Goal: Information Seeking & Learning: Learn about a topic

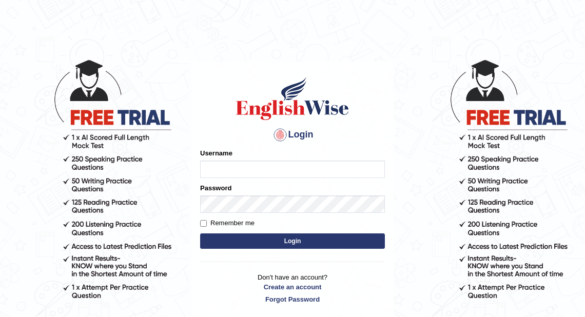
click at [306, 173] on input "Username" at bounding box center [292, 169] width 185 height 17
type input "nkechi_parramatta"
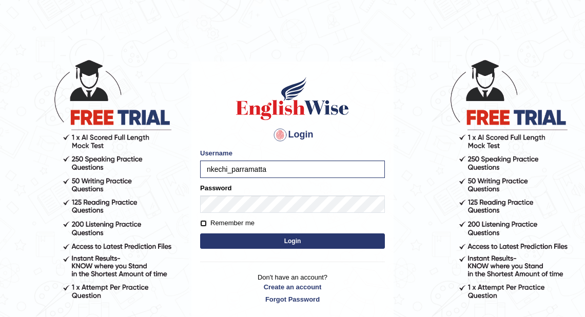
click at [204, 222] on input "Remember me" at bounding box center [203, 223] width 7 height 7
checkbox input "true"
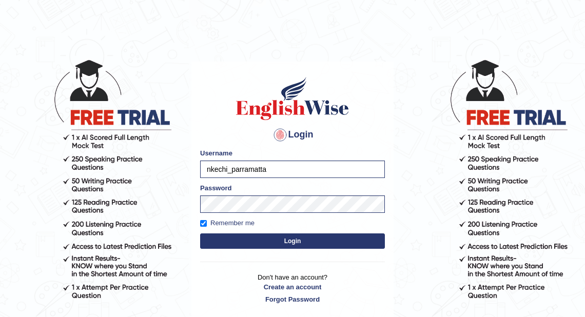
click at [292, 238] on button "Login" at bounding box center [292, 241] width 185 height 15
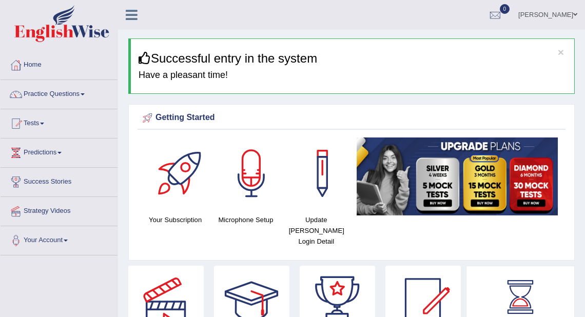
click at [85, 94] on span at bounding box center [83, 94] width 4 height 2
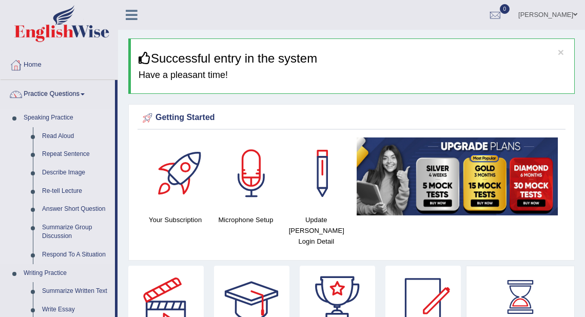
click at [72, 119] on link "Speaking Practice" at bounding box center [67, 118] width 96 height 18
click at [66, 134] on link "Read Aloud" at bounding box center [76, 136] width 78 height 18
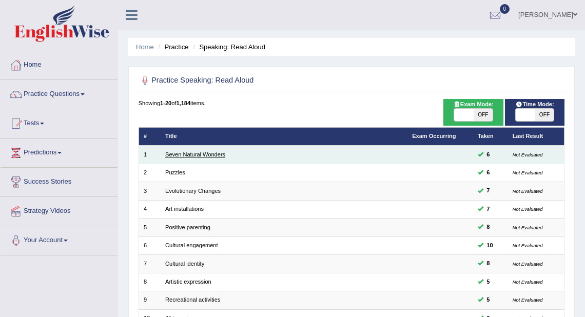
click at [209, 155] on link "Seven Natural Wonders" at bounding box center [195, 154] width 60 height 6
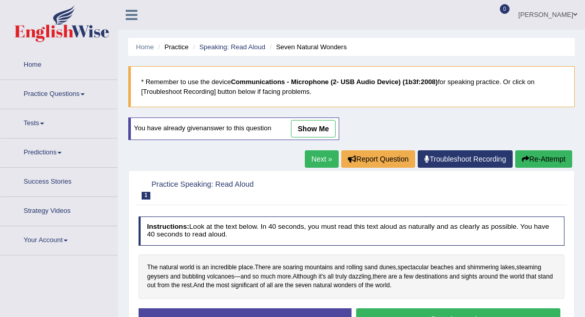
scroll to position [123, 0]
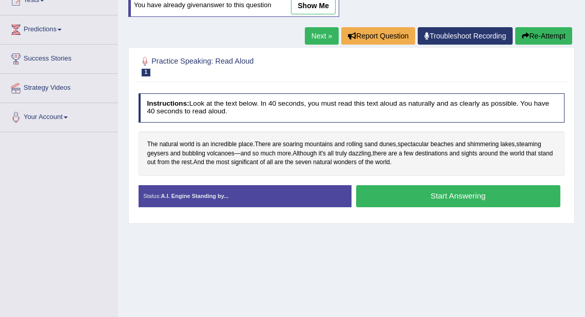
click at [444, 198] on button "Start Answering" at bounding box center [458, 196] width 204 height 22
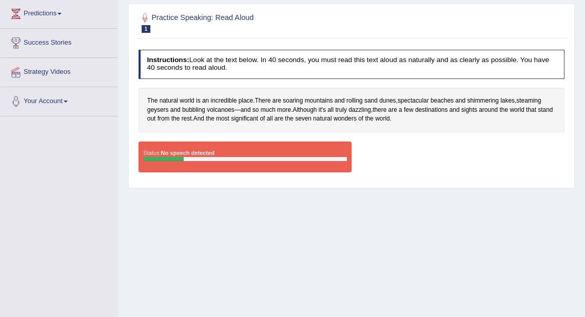
scroll to position [0, 0]
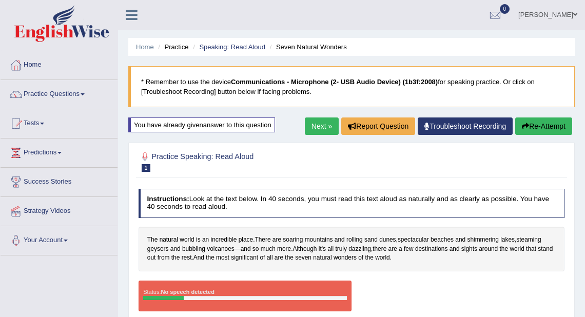
click at [543, 126] on button "Re-Attempt" at bounding box center [543, 126] width 57 height 17
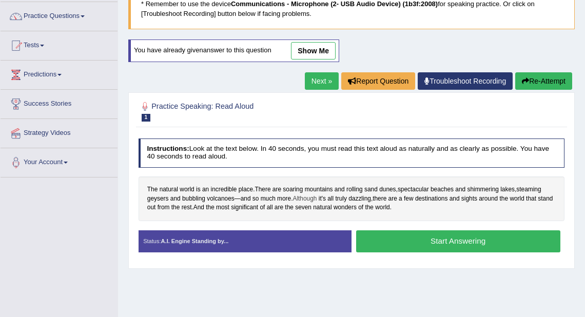
scroll to position [82, 0]
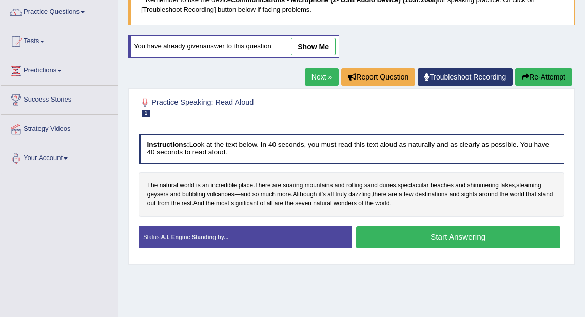
click at [453, 237] on button "Start Answering" at bounding box center [458, 237] width 204 height 22
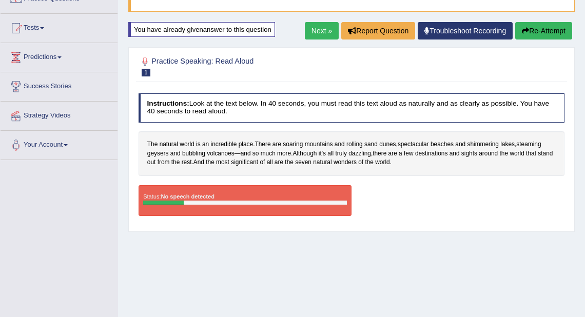
scroll to position [16, 0]
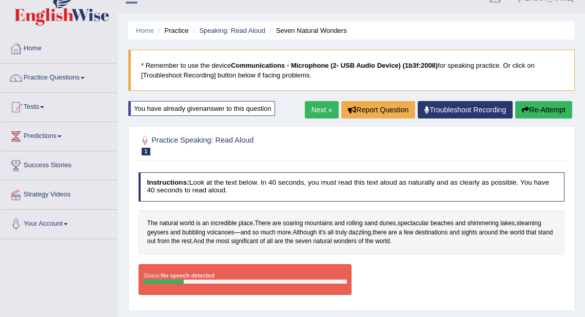
click at [321, 112] on link "Next »" at bounding box center [322, 109] width 34 height 17
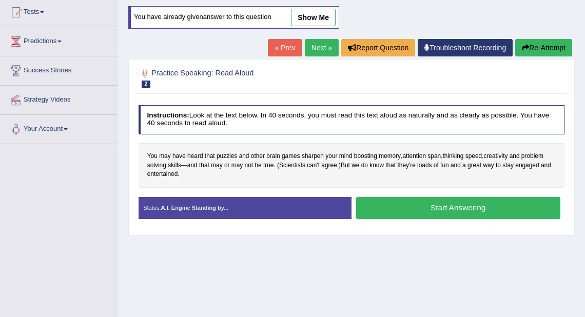
scroll to position [123, 0]
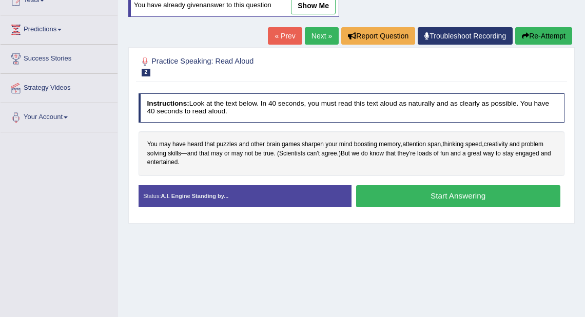
click at [446, 195] on button "Start Answering" at bounding box center [458, 196] width 204 height 22
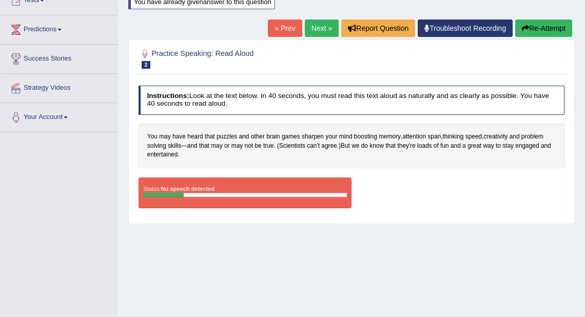
click at [539, 29] on button "Re-Attempt" at bounding box center [543, 28] width 57 height 17
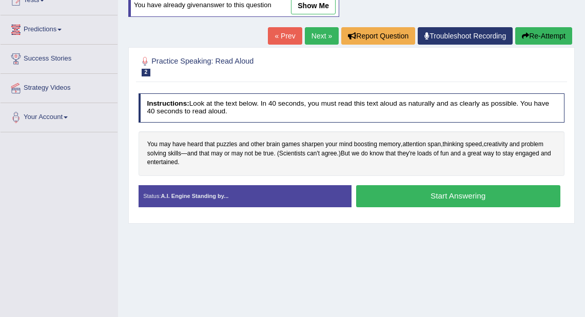
click at [63, 31] on link "Predictions" at bounding box center [59, 28] width 117 height 26
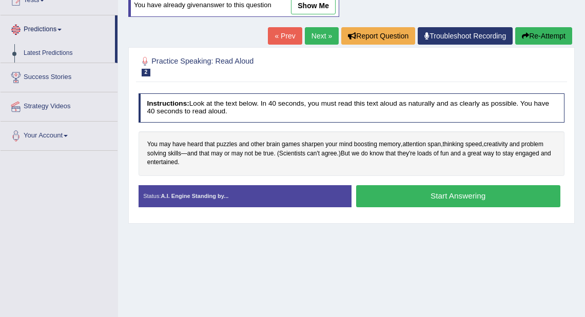
click at [62, 31] on link "Predictions" at bounding box center [58, 28] width 114 height 26
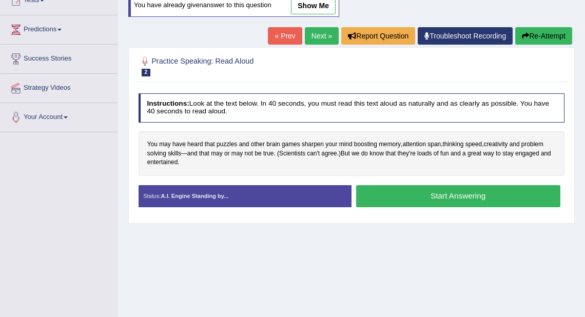
click at [460, 195] on button "Start Answering" at bounding box center [458, 196] width 204 height 22
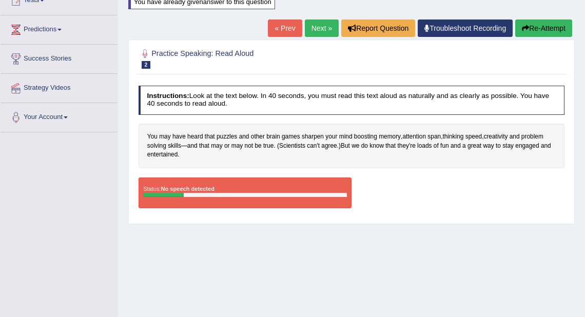
click at [535, 32] on button "Re-Attempt" at bounding box center [543, 28] width 57 height 17
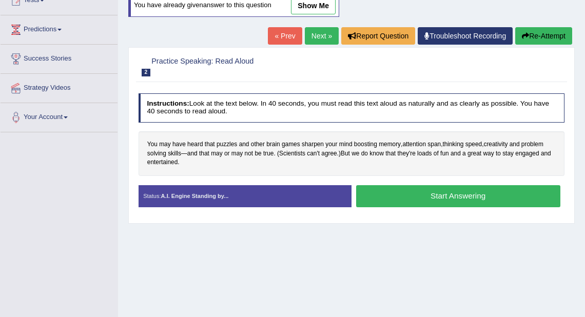
scroll to position [123, 0]
